Goal: Information Seeking & Learning: Compare options

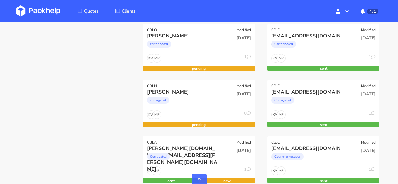
scroll to position [410, 0]
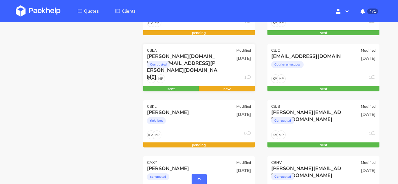
click at [201, 71] on div "Corrugated" at bounding box center [182, 66] width 71 height 13
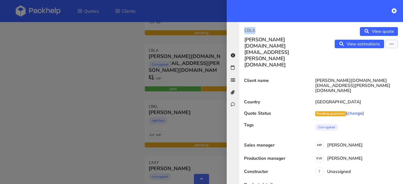
drag, startPoint x: 255, startPoint y: 32, endPoint x: 244, endPoint y: 31, distance: 11.4
click at [243, 31] on div "CBLA [PERSON_NAME][DOMAIN_NAME][EMAIL_ADDRESS][PERSON_NAME][DOMAIN_NAME]" at bounding box center [280, 47] width 82 height 41
click at [261, 29] on p "CBLA" at bounding box center [280, 30] width 72 height 7
drag, startPoint x: 260, startPoint y: 30, endPoint x: 246, endPoint y: 29, distance: 14.5
click at [246, 29] on p "CBLA" at bounding box center [280, 30] width 72 height 7
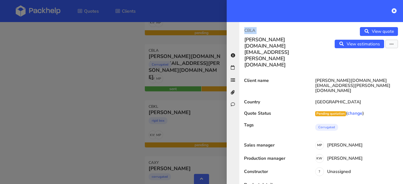
copy div "CBLA"
click at [396, 10] on icon at bounding box center [394, 10] width 5 height 5
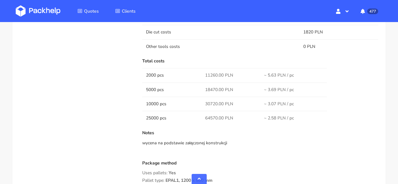
scroll to position [692, 0]
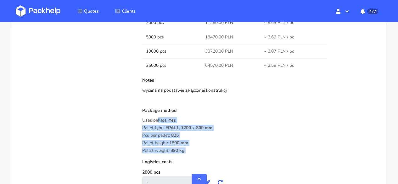
drag, startPoint x: 143, startPoint y: 119, endPoint x: 186, endPoint y: 155, distance: 57.0
click at [186, 155] on div "Costs Printing tools costs 0 PLN Die cut costs 1820 PLN Other tools costs 0 PLN…" at bounding box center [260, 105] width 236 height 312
copy div "Uses pallets: Yes Pallet type: EPAL1, 1200 x 800 mm Pcs per pallet: 825 Pallet …"
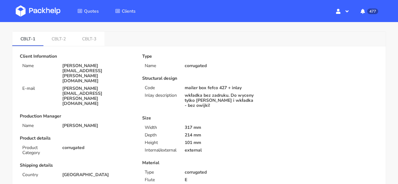
scroll to position [0, 0]
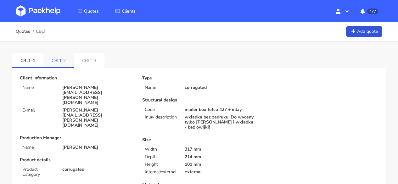
click at [58, 56] on link "CBLT-2" at bounding box center [58, 60] width 31 height 14
click at [91, 63] on link "CBLT-3" at bounding box center [90, 60] width 31 height 14
click at [53, 64] on link "CBLT-2" at bounding box center [58, 60] width 31 height 14
click at [26, 59] on link "CBLT-1" at bounding box center [27, 60] width 31 height 14
click at [65, 62] on link "CBLT-2" at bounding box center [58, 60] width 31 height 14
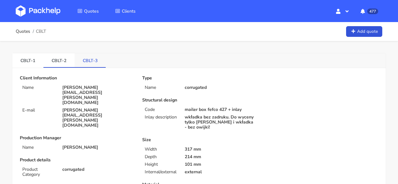
click at [83, 60] on link "CBLT-3" at bounding box center [90, 60] width 31 height 14
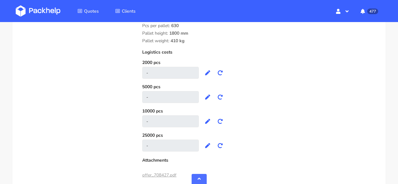
scroll to position [802, 0]
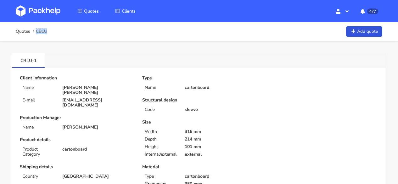
drag, startPoint x: 50, startPoint y: 31, endPoint x: 47, endPoint y: 31, distance: 3.2
click at [47, 31] on div "Quotes CBLU Add quote" at bounding box center [199, 31] width 367 height 13
copy span "CBLU"
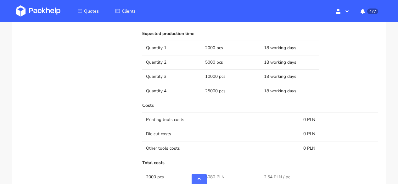
scroll to position [800, 0]
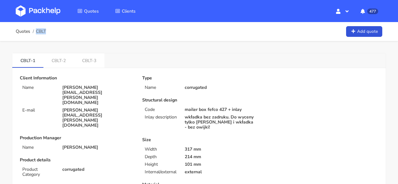
click at [46, 35] on div "Quotes CBLT Add quote" at bounding box center [199, 31] width 367 height 13
copy span "CBLT"
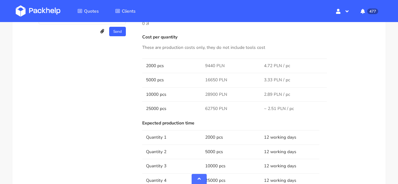
scroll to position [435, 0]
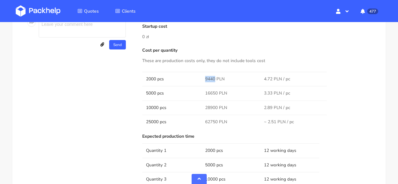
drag, startPoint x: 215, startPoint y: 77, endPoint x: 208, endPoint y: 77, distance: 7.3
click at [204, 77] on td "9440 PLN" at bounding box center [231, 79] width 59 height 14
copy span "9440"
drag, startPoint x: 217, startPoint y: 93, endPoint x: 205, endPoint y: 93, distance: 12.0
click at [205, 93] on td "16650 PLN" at bounding box center [231, 93] width 59 height 14
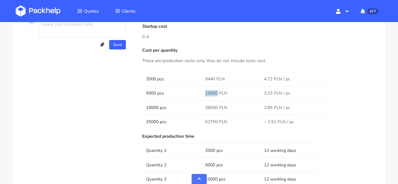
copy span "16650"
drag, startPoint x: 216, startPoint y: 106, endPoint x: 205, endPoint y: 106, distance: 11.0
click at [205, 106] on span "28900 PLN" at bounding box center [216, 108] width 22 height 6
copy span "28900"
drag, startPoint x: 218, startPoint y: 121, endPoint x: 204, endPoint y: 121, distance: 13.2
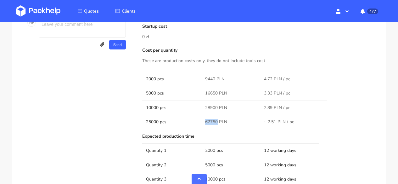
click at [204, 121] on td "62750 PLN" at bounding box center [231, 122] width 59 height 14
copy span "62750"
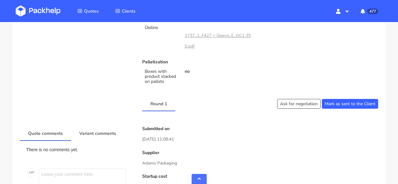
scroll to position [30, 0]
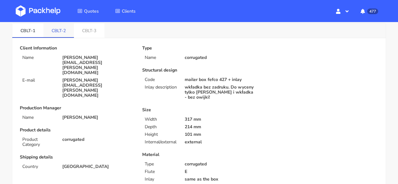
click at [61, 35] on link "CBLT-2" at bounding box center [58, 30] width 31 height 14
drag, startPoint x: 66, startPoint y: 30, endPoint x: 50, endPoint y: 30, distance: 16.7
click at [50, 30] on link "CBLT-2" at bounding box center [58, 30] width 31 height 14
copy link "CBLT-2"
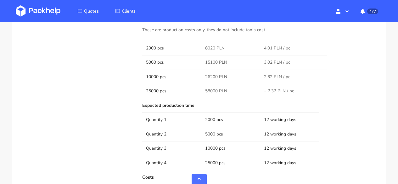
scroll to position [460, 0]
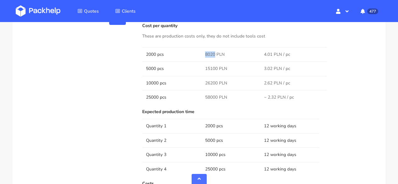
drag, startPoint x: 214, startPoint y: 54, endPoint x: 206, endPoint y: 54, distance: 8.8
click at [206, 54] on span "8020 PLN" at bounding box center [215, 54] width 20 height 6
copy span "8020"
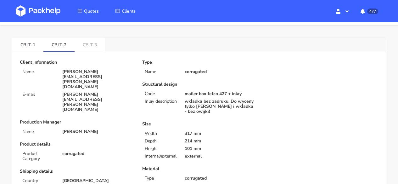
scroll to position [0, 0]
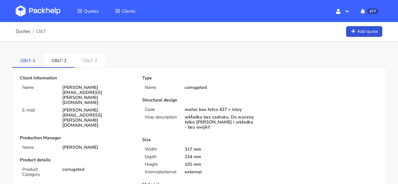
click at [27, 64] on link "CBLT-1" at bounding box center [27, 60] width 31 height 14
click at [60, 57] on link "CBLT-2" at bounding box center [58, 60] width 31 height 14
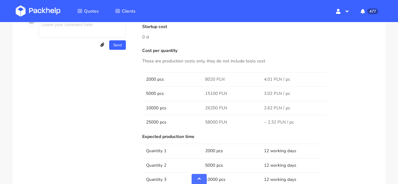
scroll to position [398, 0]
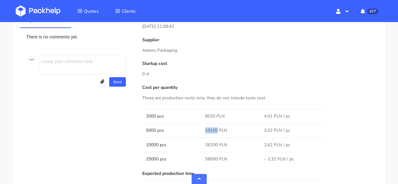
drag, startPoint x: 218, startPoint y: 130, endPoint x: 200, endPoint y: 128, distance: 18.1
click at [200, 128] on tr "5000 pcs 15100 PLN 3.02 PLN / pc" at bounding box center [260, 130] width 236 height 14
copy tr "15100"
drag, startPoint x: 217, startPoint y: 143, endPoint x: 205, endPoint y: 144, distance: 12.0
click at [205, 144] on span "26200 PLN" at bounding box center [216, 145] width 22 height 6
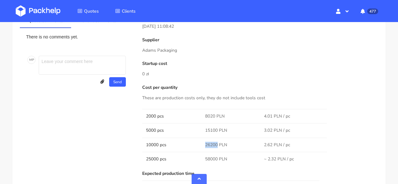
copy span "26200"
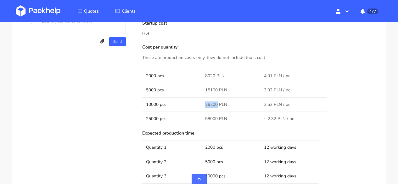
scroll to position [439, 0]
drag, startPoint x: 217, startPoint y: 117, endPoint x: 207, endPoint y: 117, distance: 10.4
click at [202, 116] on td "58000 PLN" at bounding box center [231, 118] width 59 height 14
copy span "58000"
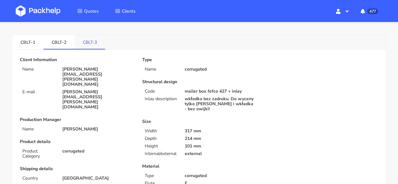
scroll to position [0, 0]
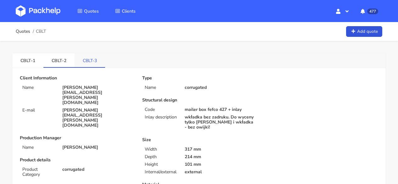
click at [89, 57] on link "CBLT-3" at bounding box center [90, 60] width 31 height 14
drag, startPoint x: 95, startPoint y: 61, endPoint x: 81, endPoint y: 61, distance: 13.9
click at [81, 61] on link "CBLT-3" at bounding box center [90, 60] width 31 height 14
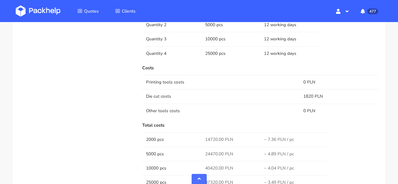
scroll to position [393, 0]
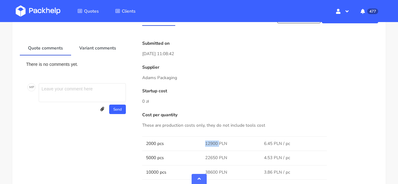
drag, startPoint x: 218, startPoint y: 142, endPoint x: 202, endPoint y: 142, distance: 16.7
click at [202, 142] on td "12900 PLN" at bounding box center [231, 143] width 59 height 14
drag, startPoint x: 217, startPoint y: 156, endPoint x: 206, endPoint y: 155, distance: 11.0
click at [206, 155] on span "22650 PLN" at bounding box center [216, 158] width 22 height 6
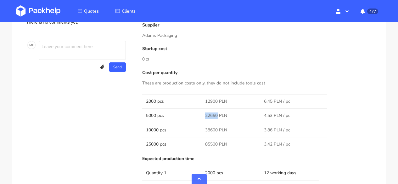
scroll to position [450, 0]
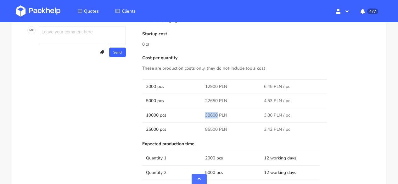
drag, startPoint x: 217, startPoint y: 113, endPoint x: 203, endPoint y: 113, distance: 14.5
click at [203, 113] on td "38600 PLN" at bounding box center [231, 115] width 59 height 14
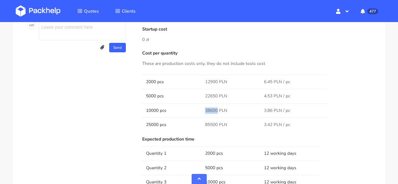
scroll to position [461, 0]
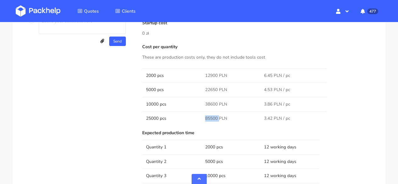
drag, startPoint x: 212, startPoint y: 116, endPoint x: 203, endPoint y: 118, distance: 9.4
click at [203, 118] on td "85500 PLN" at bounding box center [231, 118] width 59 height 14
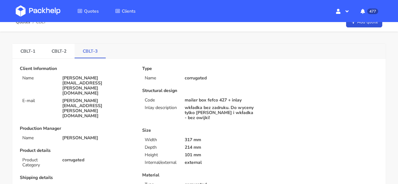
scroll to position [0, 0]
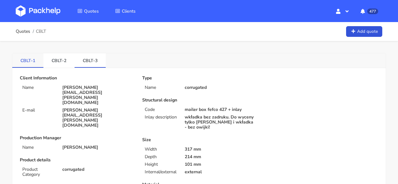
click at [27, 61] on link "CBLT-1" at bounding box center [27, 60] width 31 height 14
click at [65, 61] on link "CBLT-2" at bounding box center [58, 60] width 31 height 14
click at [30, 61] on link "CBLT-1" at bounding box center [27, 60] width 31 height 14
click at [28, 34] on link "Quotes" at bounding box center [23, 31] width 14 height 5
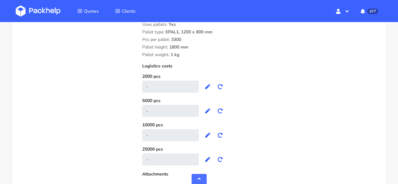
scroll to position [737, 0]
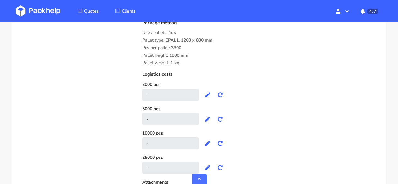
drag, startPoint x: 154, startPoint y: 49, endPoint x: 142, endPoint y: 39, distance: 16.1
copy div "Pallet type: EPAL1, 1200 x 800 mm Pcs per pallet: 3300 Pallet height: 1800 mm P…"
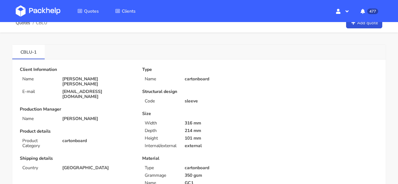
scroll to position [0, 0]
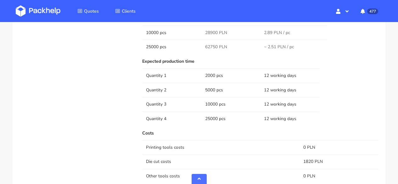
scroll to position [461, 0]
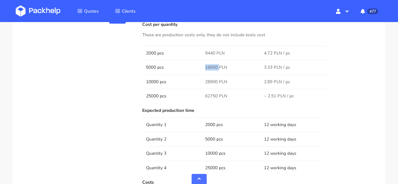
drag, startPoint x: 218, startPoint y: 66, endPoint x: 203, endPoint y: 66, distance: 14.8
click at [203, 66] on td "16650 PLN" at bounding box center [231, 67] width 59 height 14
copy span "16650"
drag, startPoint x: 214, startPoint y: 80, endPoint x: 205, endPoint y: 82, distance: 9.2
click at [205, 82] on span "28900 PLN" at bounding box center [216, 82] width 22 height 6
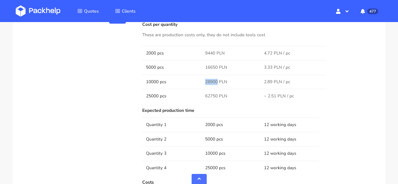
copy span "28900"
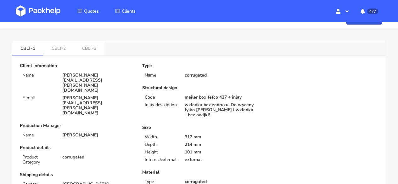
scroll to position [0, 0]
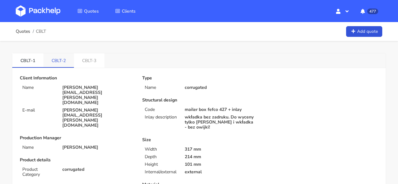
click at [53, 55] on link "CBLT-2" at bounding box center [58, 60] width 31 height 14
click at [90, 61] on link "CBLT-3" at bounding box center [90, 60] width 31 height 14
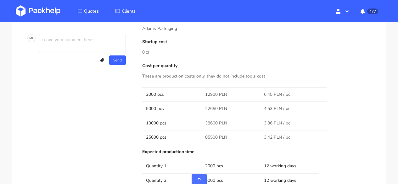
scroll to position [448, 0]
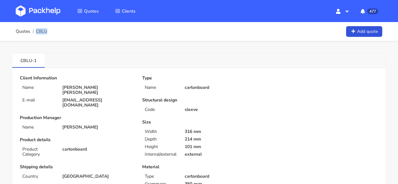
drag, startPoint x: 37, startPoint y: 30, endPoint x: 47, endPoint y: 31, distance: 10.2
click at [47, 31] on div "Quotes CBLU Add quote" at bounding box center [199, 31] width 367 height 13
copy span "CBLU"
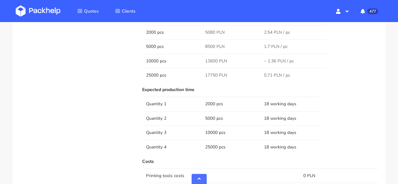
scroll to position [425, 0]
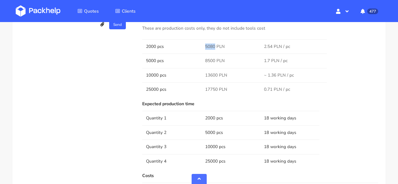
drag, startPoint x: 215, startPoint y: 47, endPoint x: 203, endPoint y: 46, distance: 11.7
click at [203, 46] on td "5080 PLN" at bounding box center [231, 46] width 59 height 14
copy span "5080"
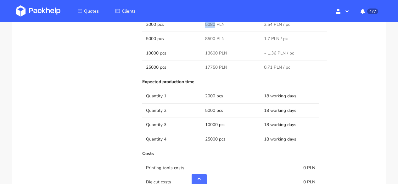
scroll to position [399, 0]
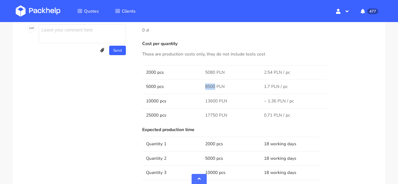
drag, startPoint x: 214, startPoint y: 86, endPoint x: 206, endPoint y: 86, distance: 8.5
click at [206, 86] on span "8500 PLN" at bounding box center [215, 86] width 20 height 6
copy span "8500"
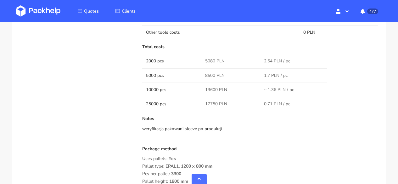
scroll to position [568, 0]
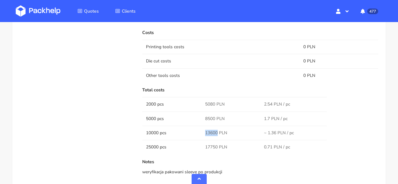
drag, startPoint x: 217, startPoint y: 130, endPoint x: 204, endPoint y: 131, distance: 13.2
click at [204, 131] on td "13600 PLN" at bounding box center [231, 133] width 59 height 14
copy span "13600"
drag, startPoint x: 217, startPoint y: 146, endPoint x: 205, endPoint y: 146, distance: 12.0
click at [205, 146] on span "17750 PLN" at bounding box center [216, 147] width 22 height 6
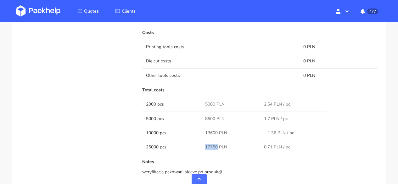
copy span "17750"
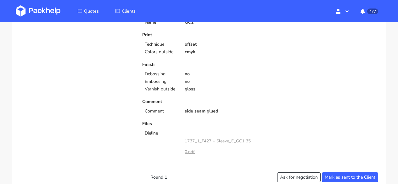
scroll to position [0, 0]
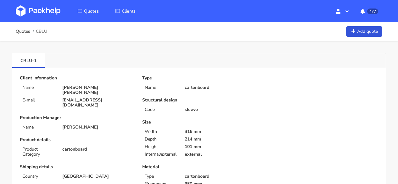
click at [44, 7] on img at bounding box center [38, 10] width 45 height 11
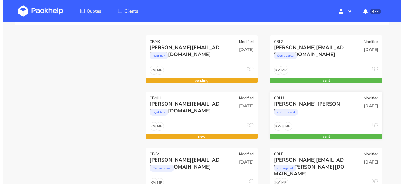
scroll to position [113, 0]
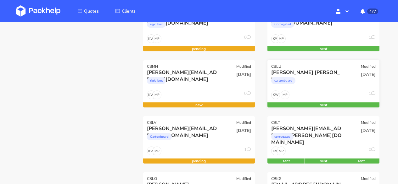
click at [329, 123] on div "CBLT Modified" at bounding box center [324, 120] width 112 height 9
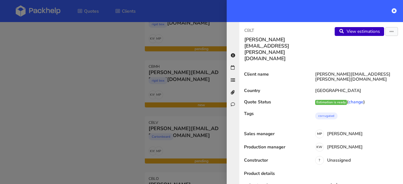
click at [347, 30] on link "View estimations" at bounding box center [359, 31] width 49 height 9
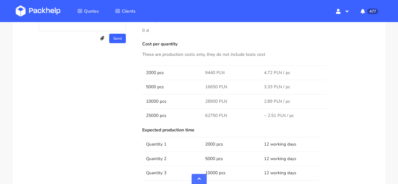
scroll to position [448, 0]
